Goal: Task Accomplishment & Management: Manage account settings

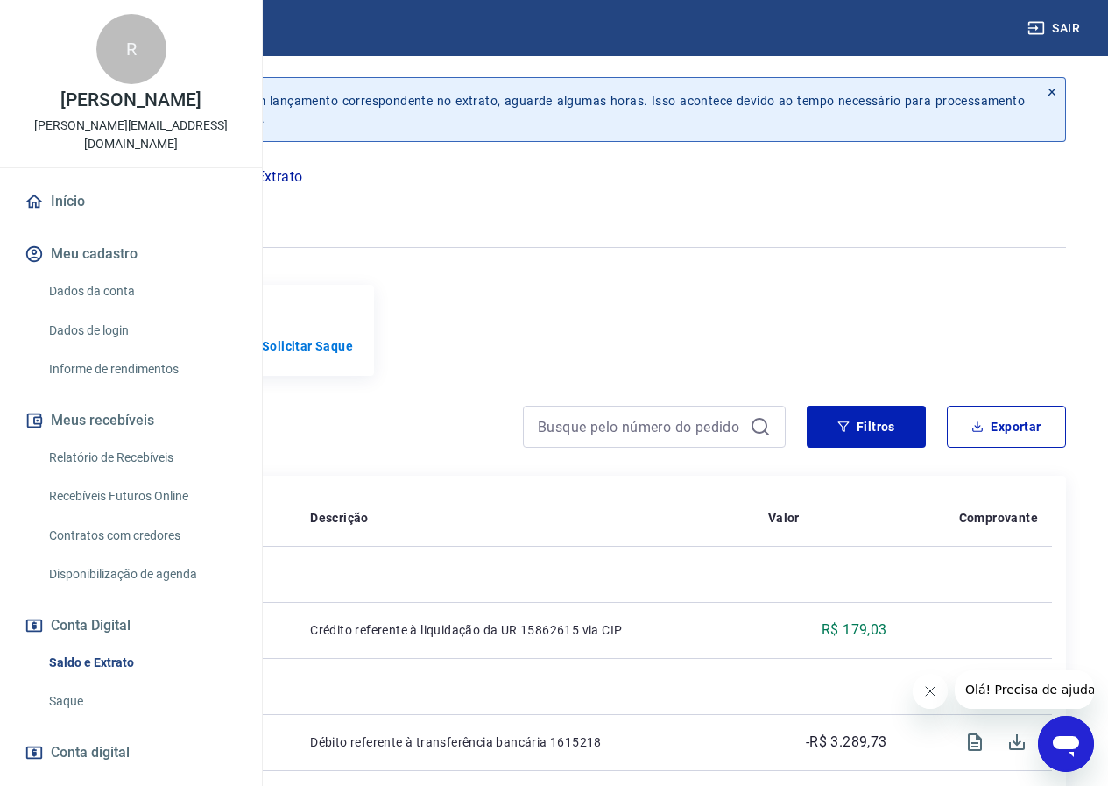
click at [183, 175] on p "Conta Digital" at bounding box center [140, 176] width 85 height 21
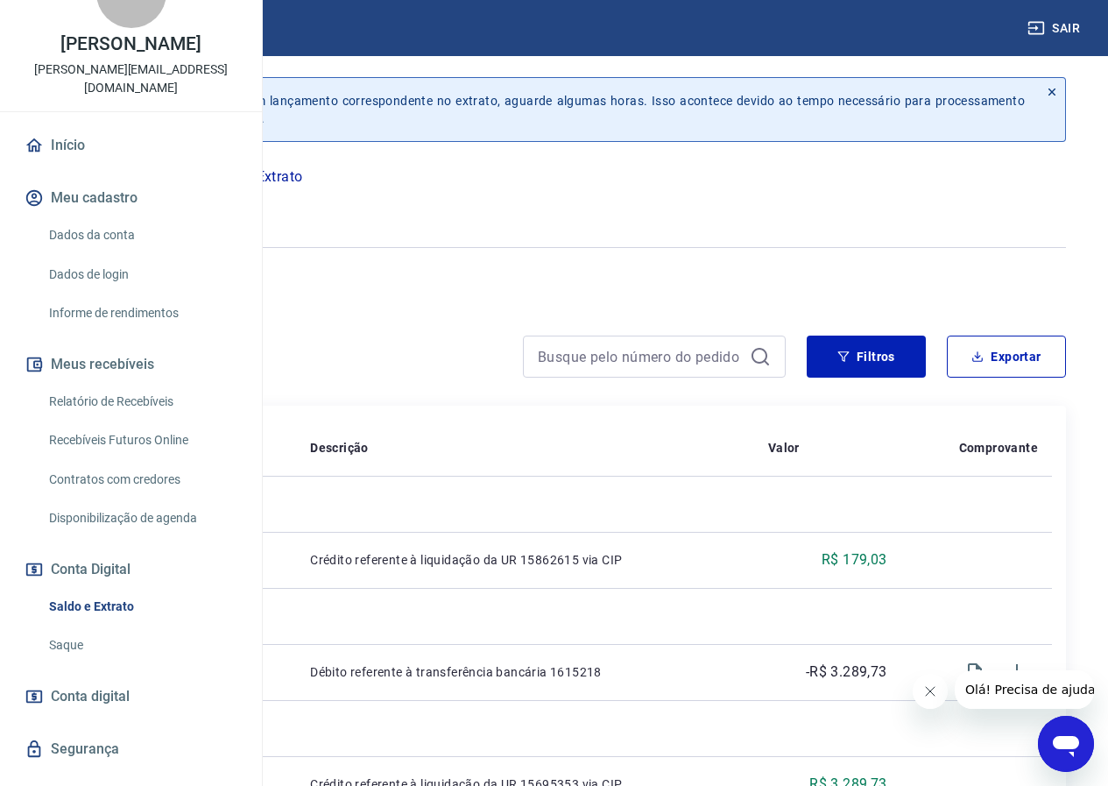
scroll to position [88, 0]
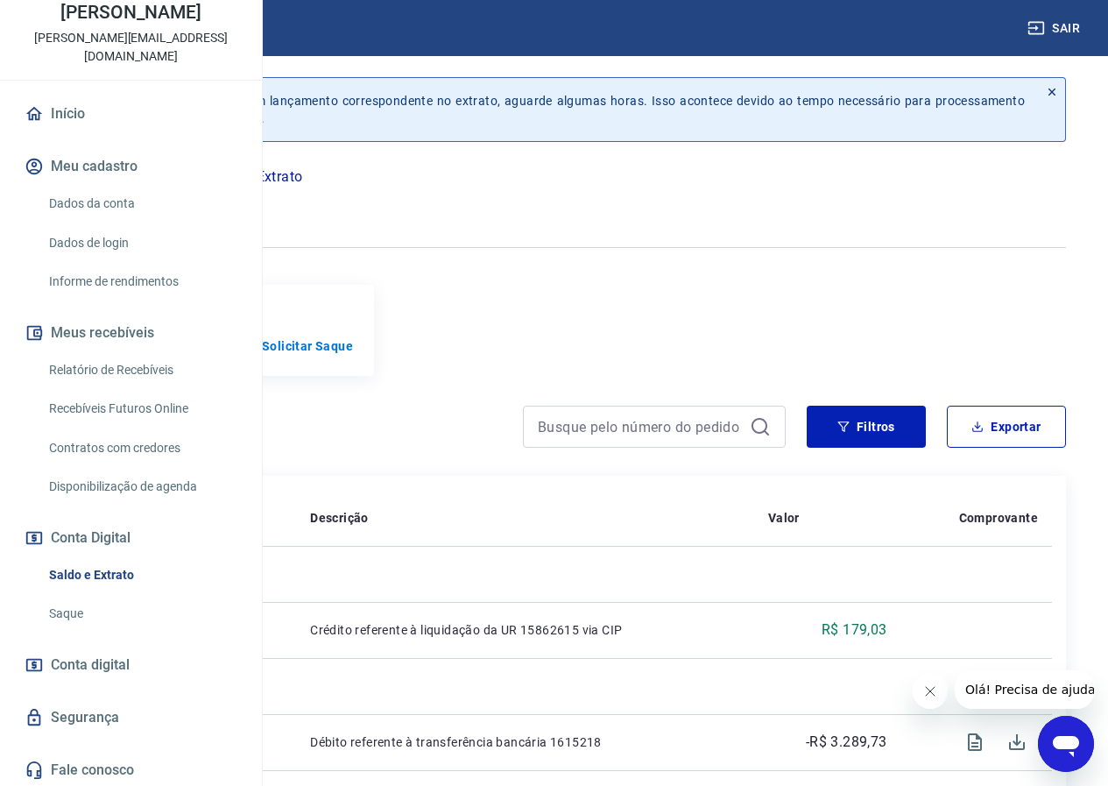
click at [117, 593] on link "Saldo e Extrato" at bounding box center [141, 575] width 199 height 36
click at [91, 632] on link "Saque" at bounding box center [141, 614] width 199 height 36
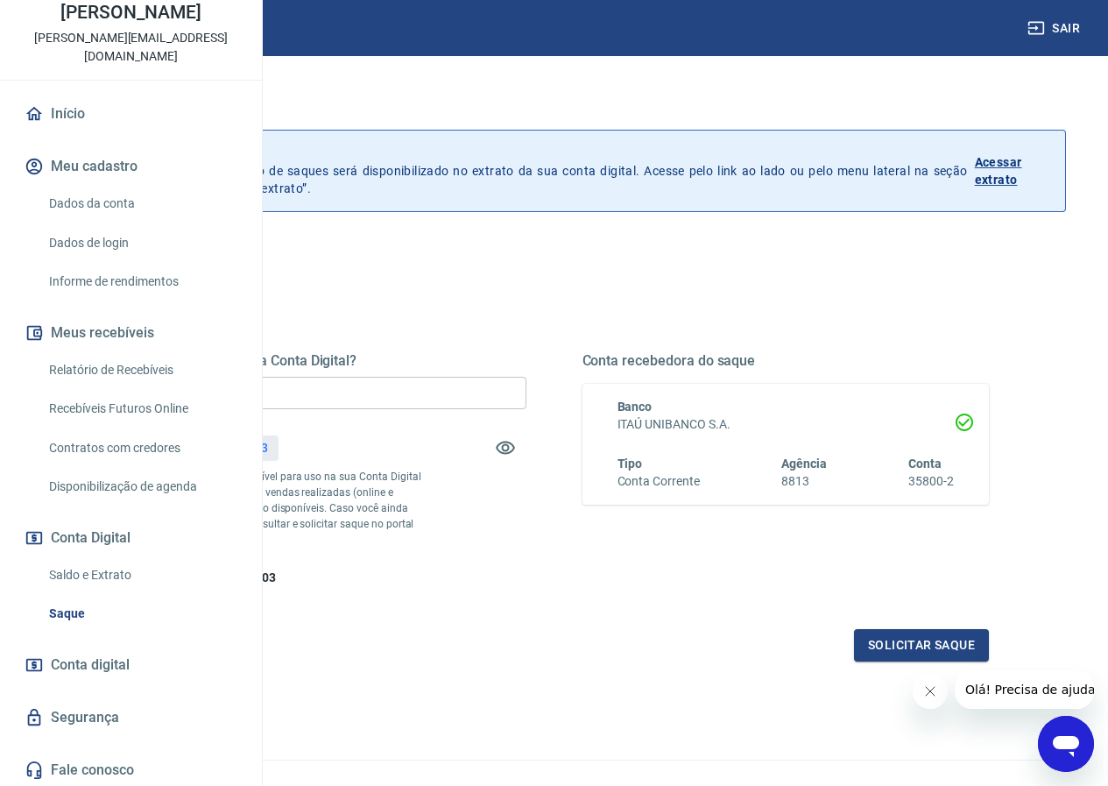
click at [472, 396] on input "R$ 0,00" at bounding box center [322, 393] width 407 height 32
type input "R$ 179,03"
click at [703, 520] on div "Quanto deseja sacar da Conta Digital? R$ 179,03 ​ Saldo total*: R$ 179,03 *Corr…" at bounding box center [554, 469] width 870 height 235
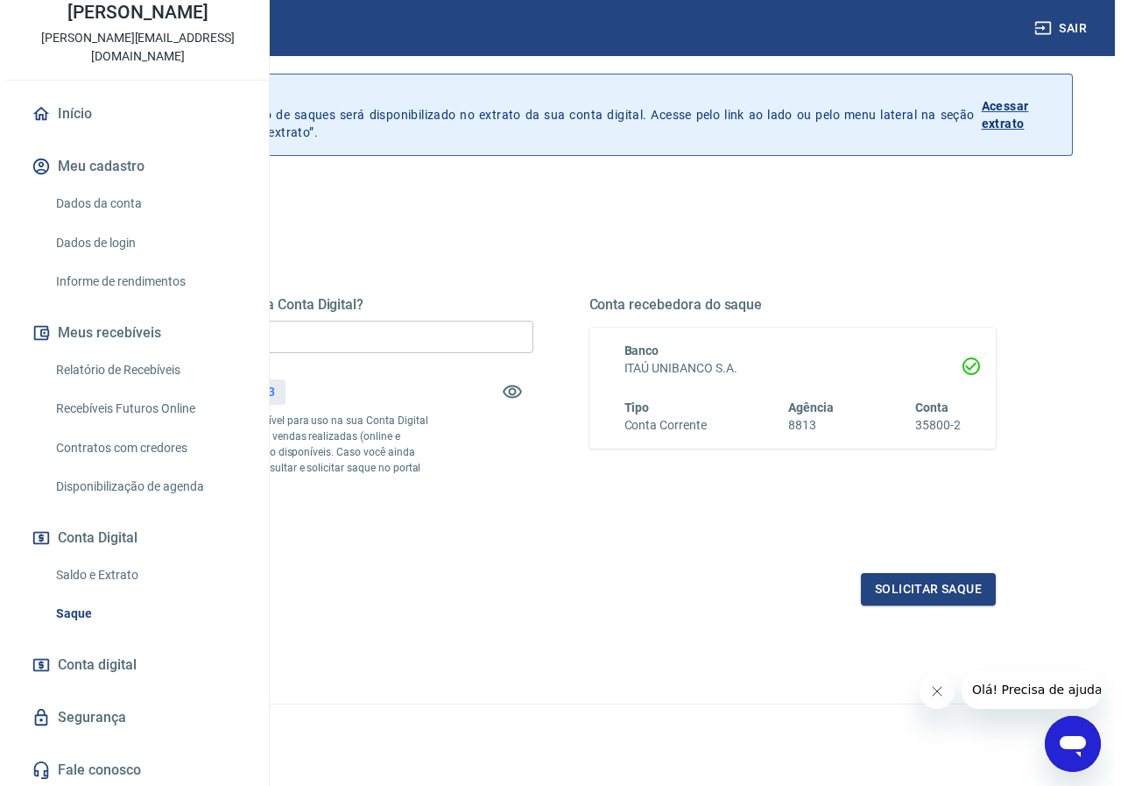
scroll to position [88, 0]
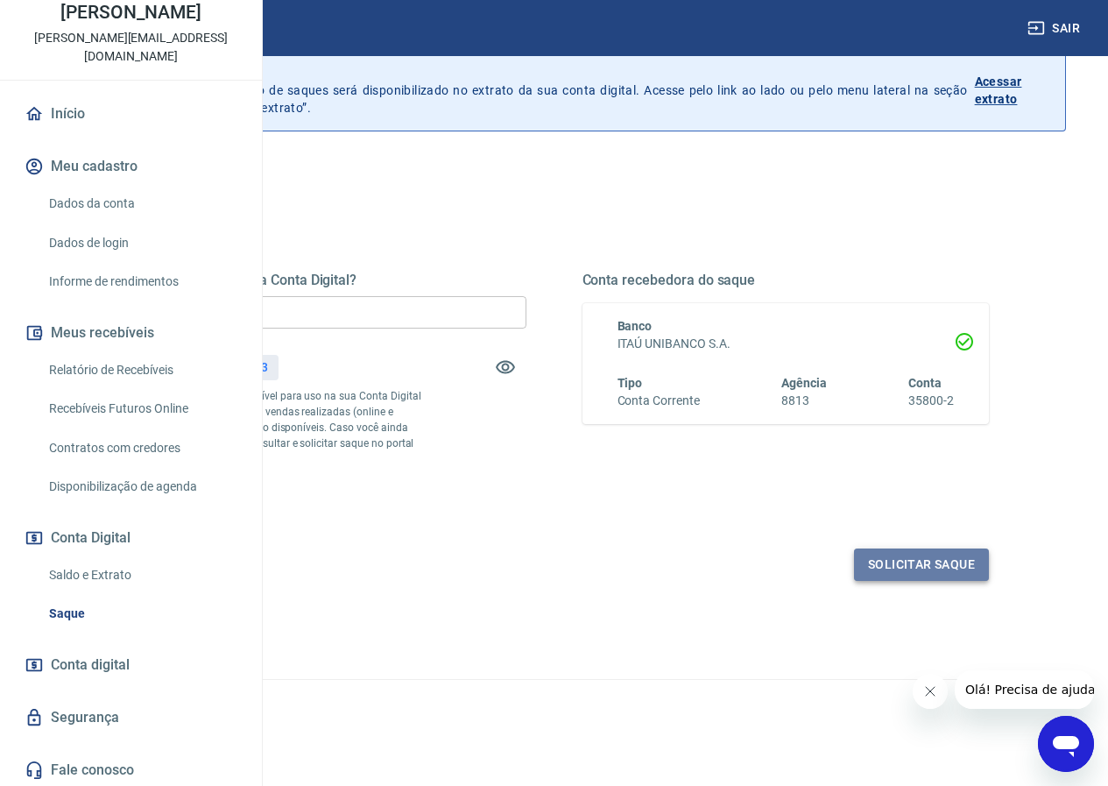
click at [876, 575] on button "Solicitar saque" at bounding box center [921, 564] width 135 height 32
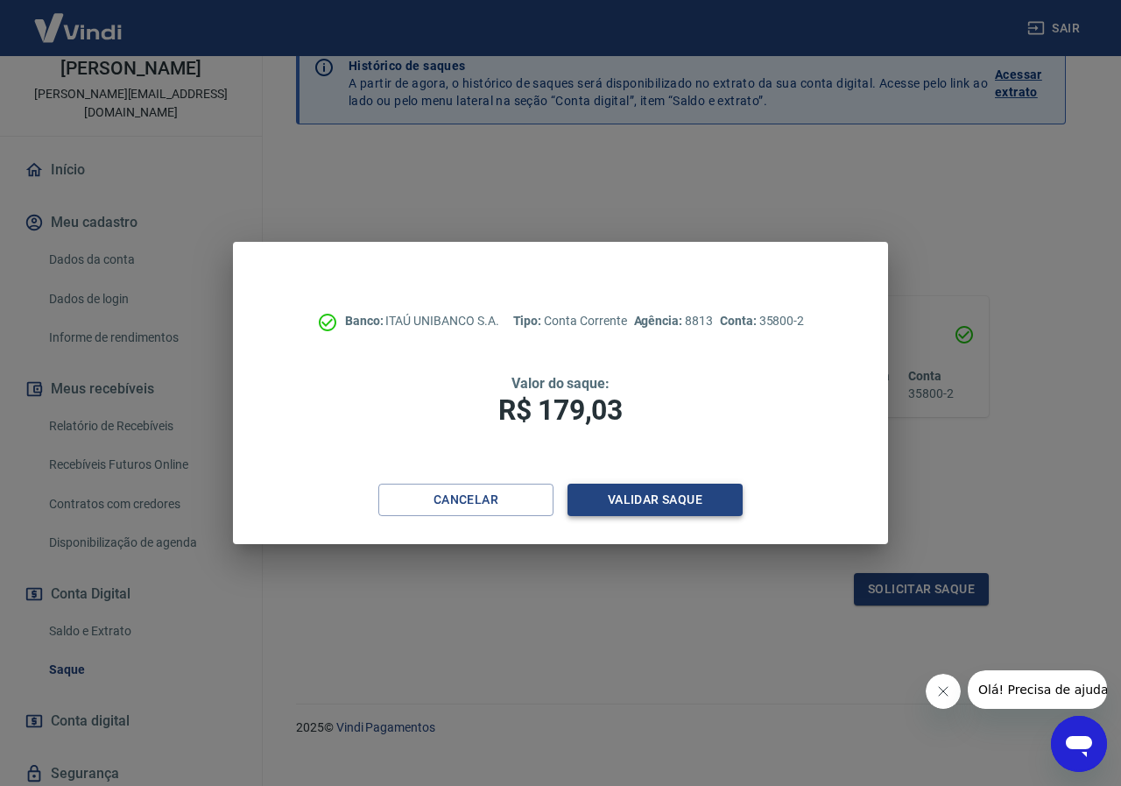
click at [713, 500] on button "Validar saque" at bounding box center [655, 500] width 175 height 32
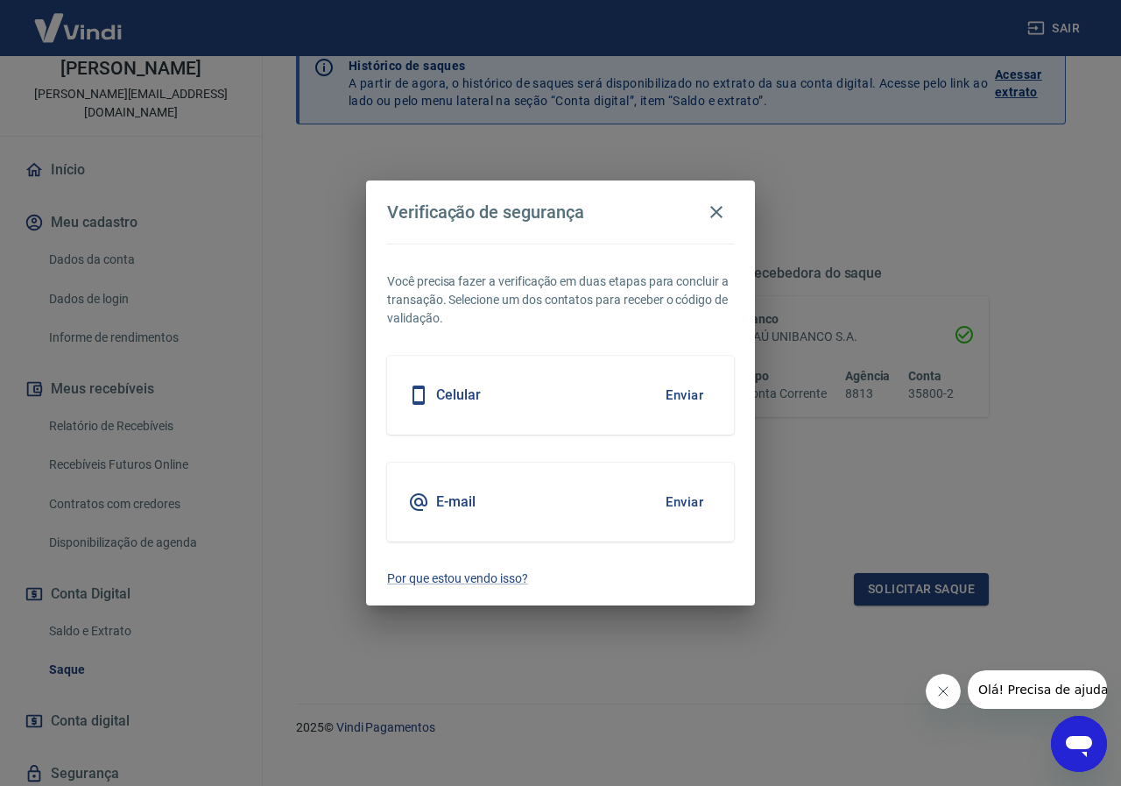
click at [684, 503] on button "Enviar" at bounding box center [684, 502] width 57 height 37
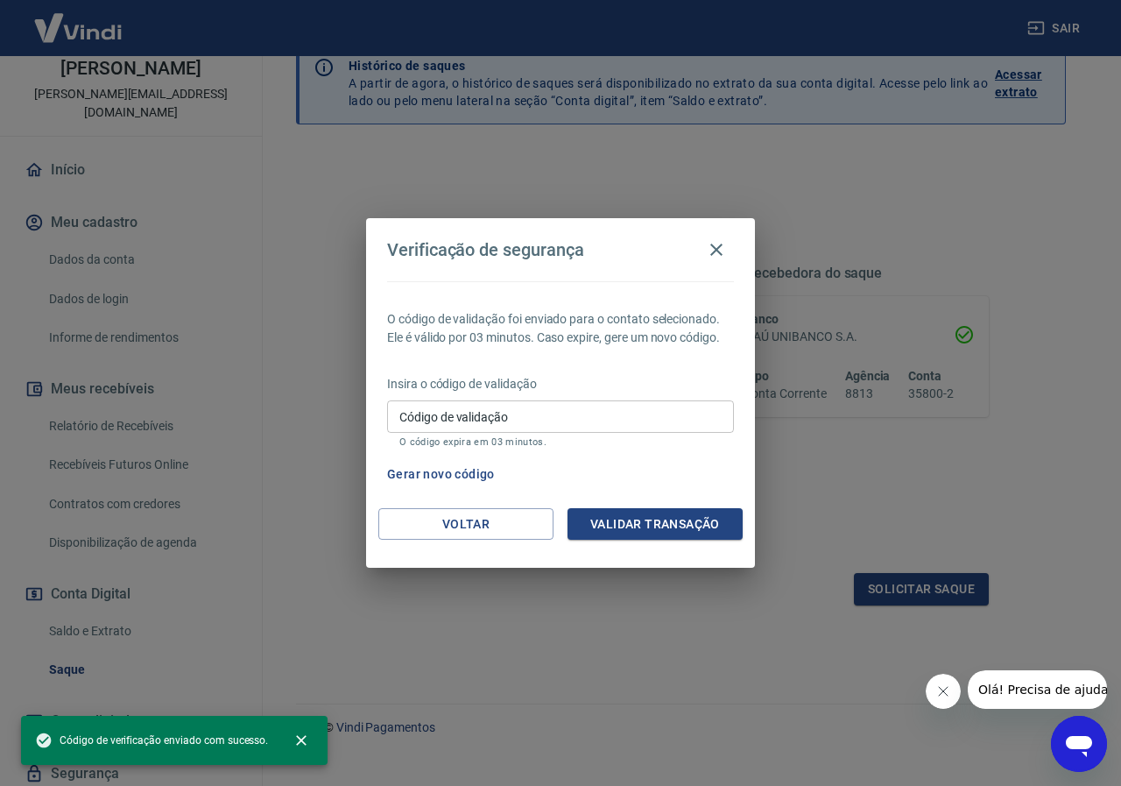
click at [500, 406] on input "Código de validação" at bounding box center [560, 416] width 347 height 32
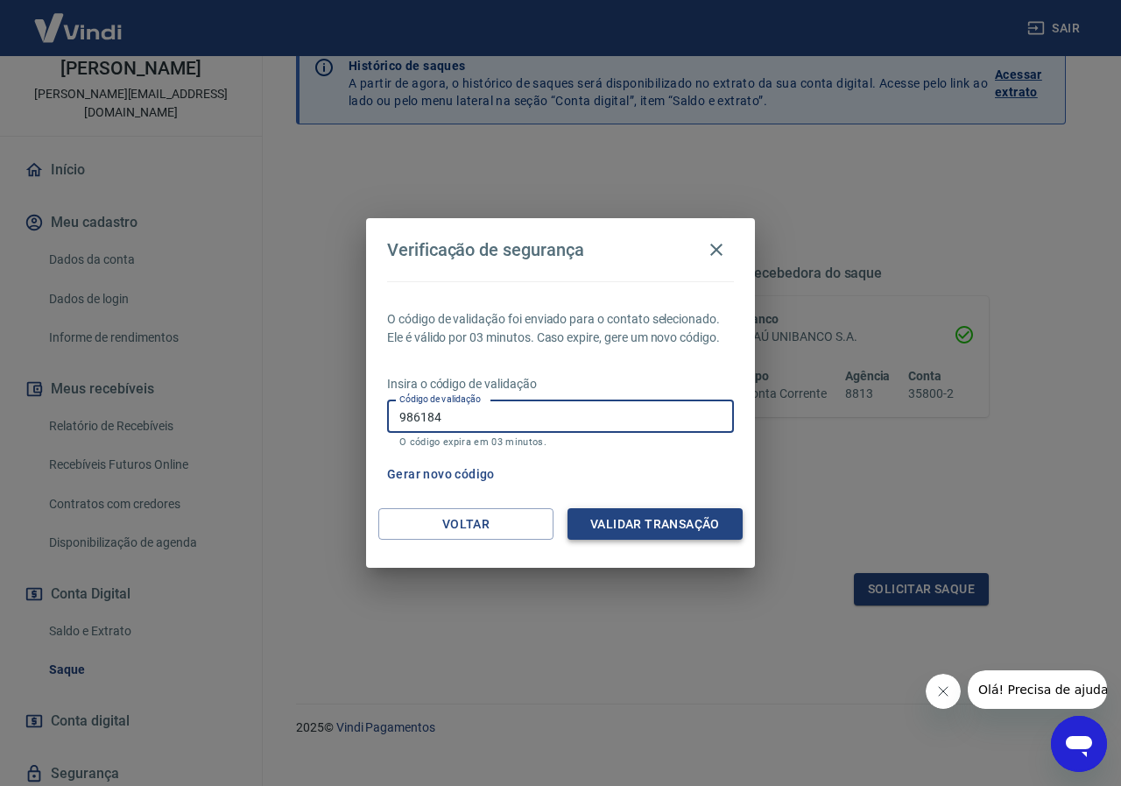
type input "986184"
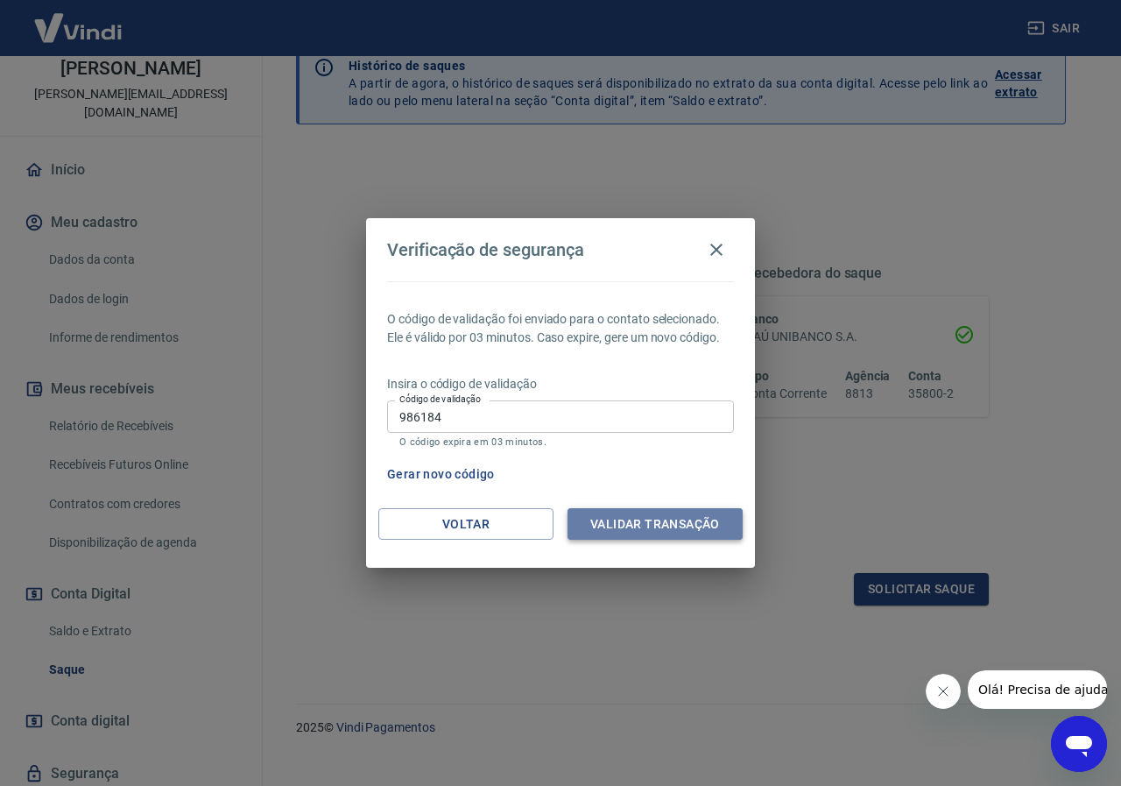
click at [587, 508] on button "Validar transação" at bounding box center [655, 524] width 175 height 32
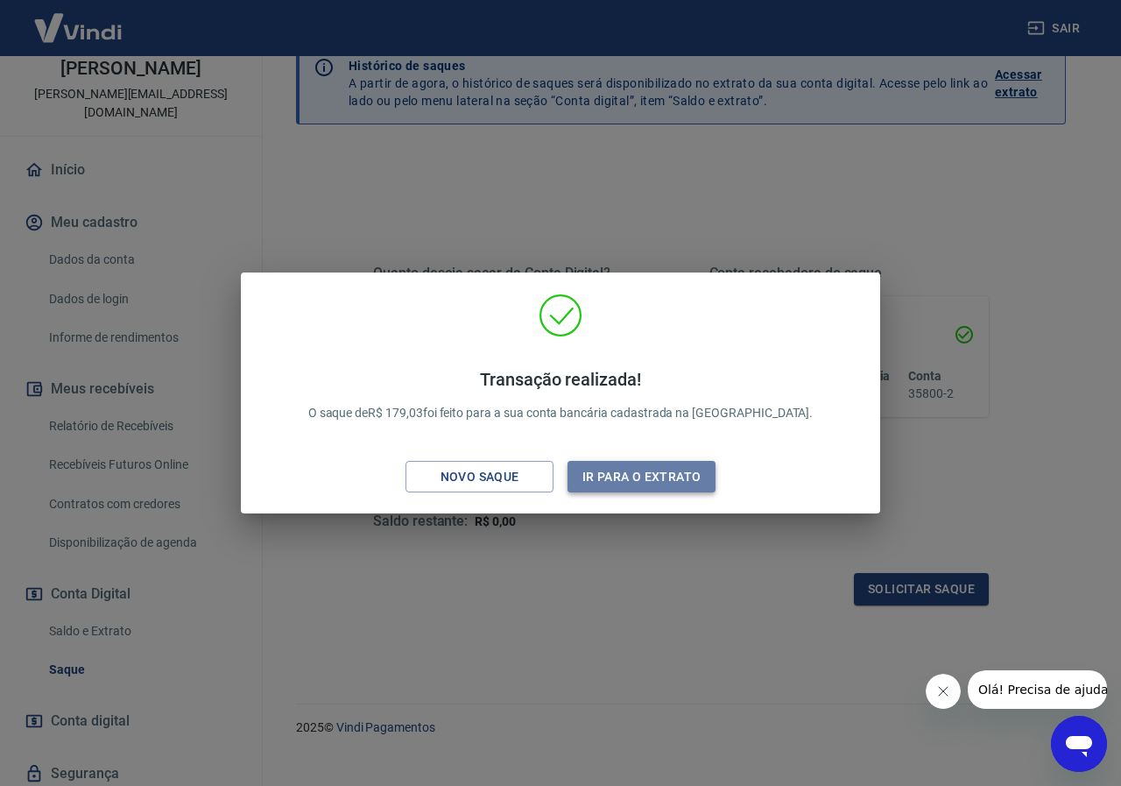
click at [607, 476] on button "Ir para o extrato" at bounding box center [642, 477] width 148 height 32
